Goal: Transaction & Acquisition: Purchase product/service

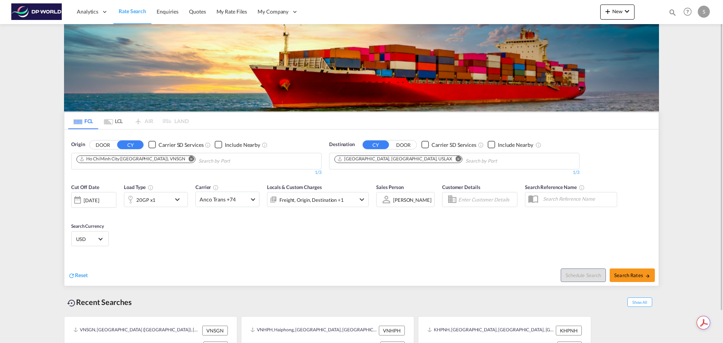
click at [189, 159] on md-icon "Remove" at bounding box center [192, 159] width 6 height 6
click at [162, 159] on md-chips "Ho Chi Minh City ([GEOGRAPHIC_DATA]), VNSGN" at bounding box center [197, 161] width 250 height 16
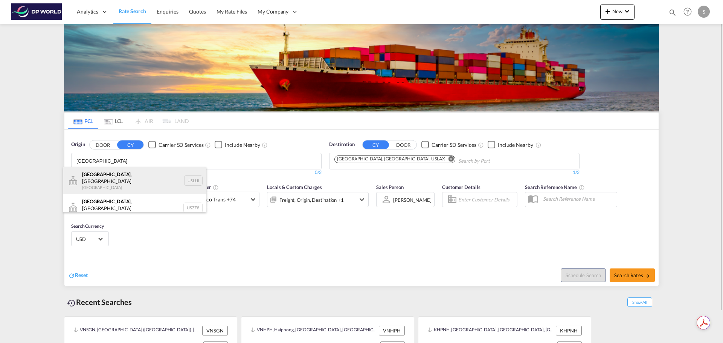
type input "[GEOGRAPHIC_DATA]"
click at [140, 180] on div "[GEOGRAPHIC_DATA] , [GEOGRAPHIC_DATA] [GEOGRAPHIC_DATA] USLUI" at bounding box center [134, 180] width 143 height 27
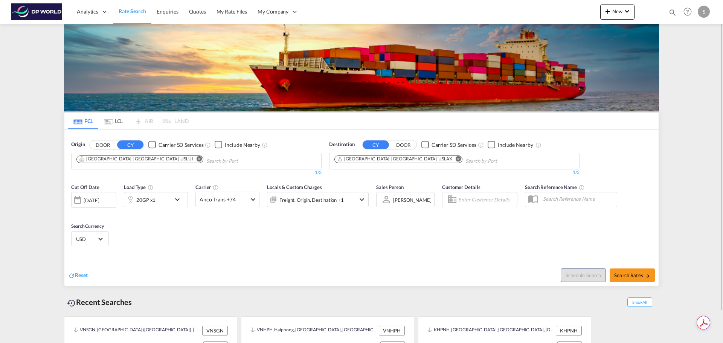
click at [456, 158] on md-icon "Remove" at bounding box center [459, 159] width 6 height 6
click at [396, 158] on input "Chips input." at bounding box center [370, 161] width 72 height 12
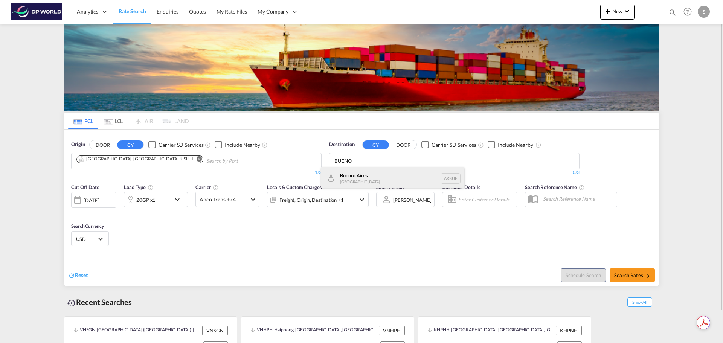
type input "BUENO"
click at [385, 171] on div "Bueno s Aires [GEOGRAPHIC_DATA] [GEOGRAPHIC_DATA]" at bounding box center [392, 178] width 143 height 23
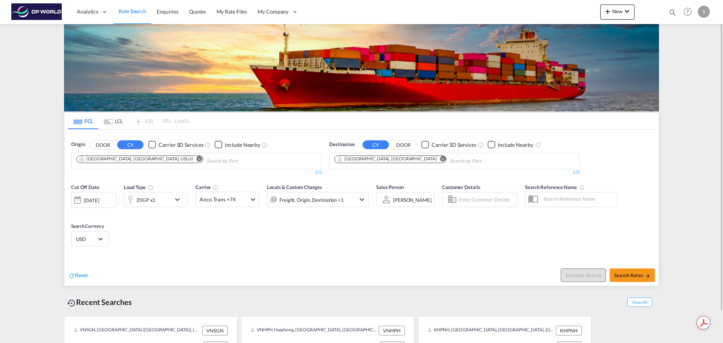
click at [404, 247] on div "Cut Off Date [DATE] [DATE] Load Type 20GP x1 Carrier Anco Trans +74 Online Rate…" at bounding box center [361, 216] width 594 height 73
click at [624, 272] on button "Search Rates" at bounding box center [632, 276] width 45 height 14
type input "USLUI to ARBUE / [DATE]"
